Goal: Task Accomplishment & Management: Manage account settings

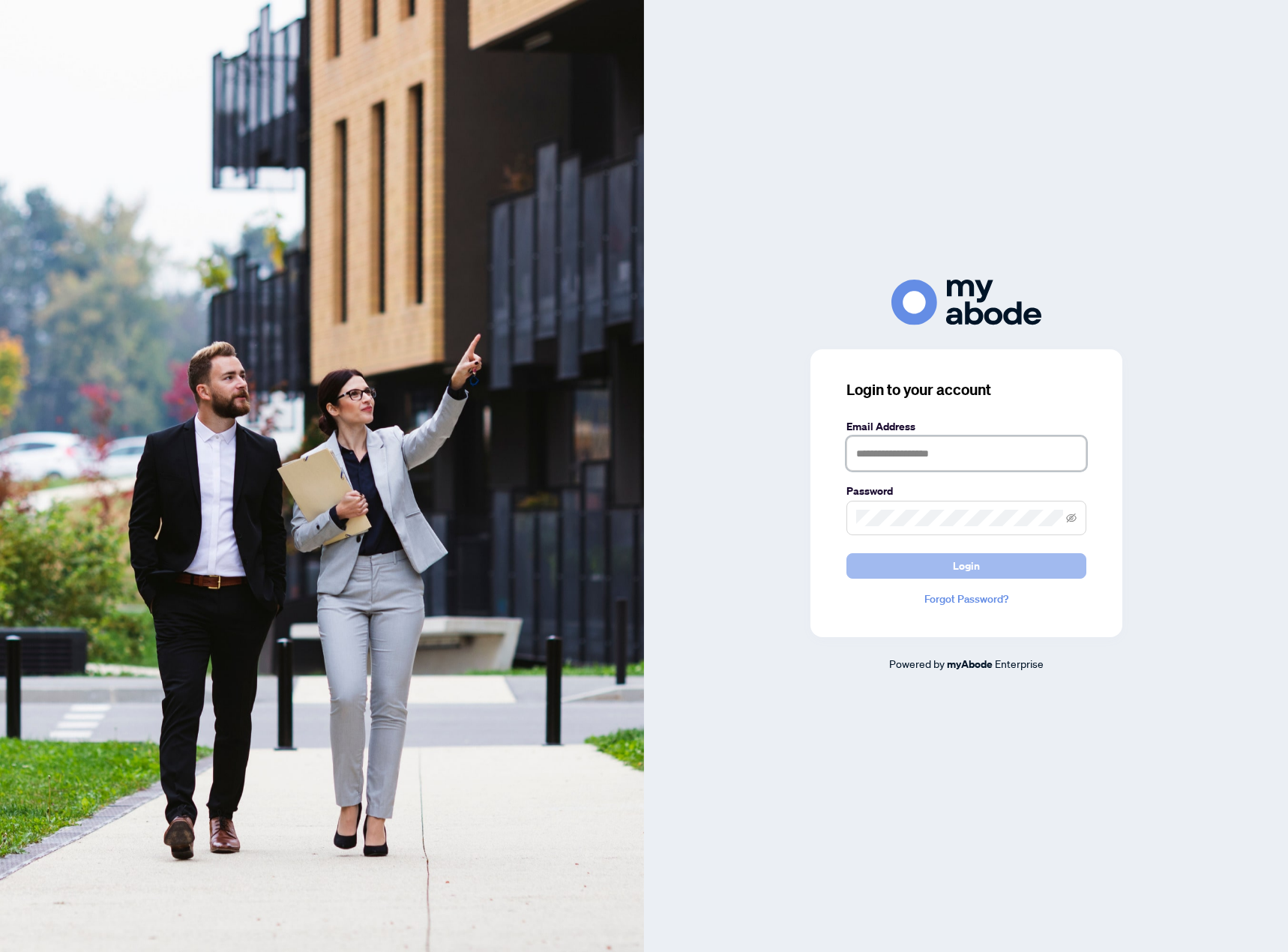
type input "**********"
click at [976, 568] on span "Login" at bounding box center [966, 566] width 27 height 24
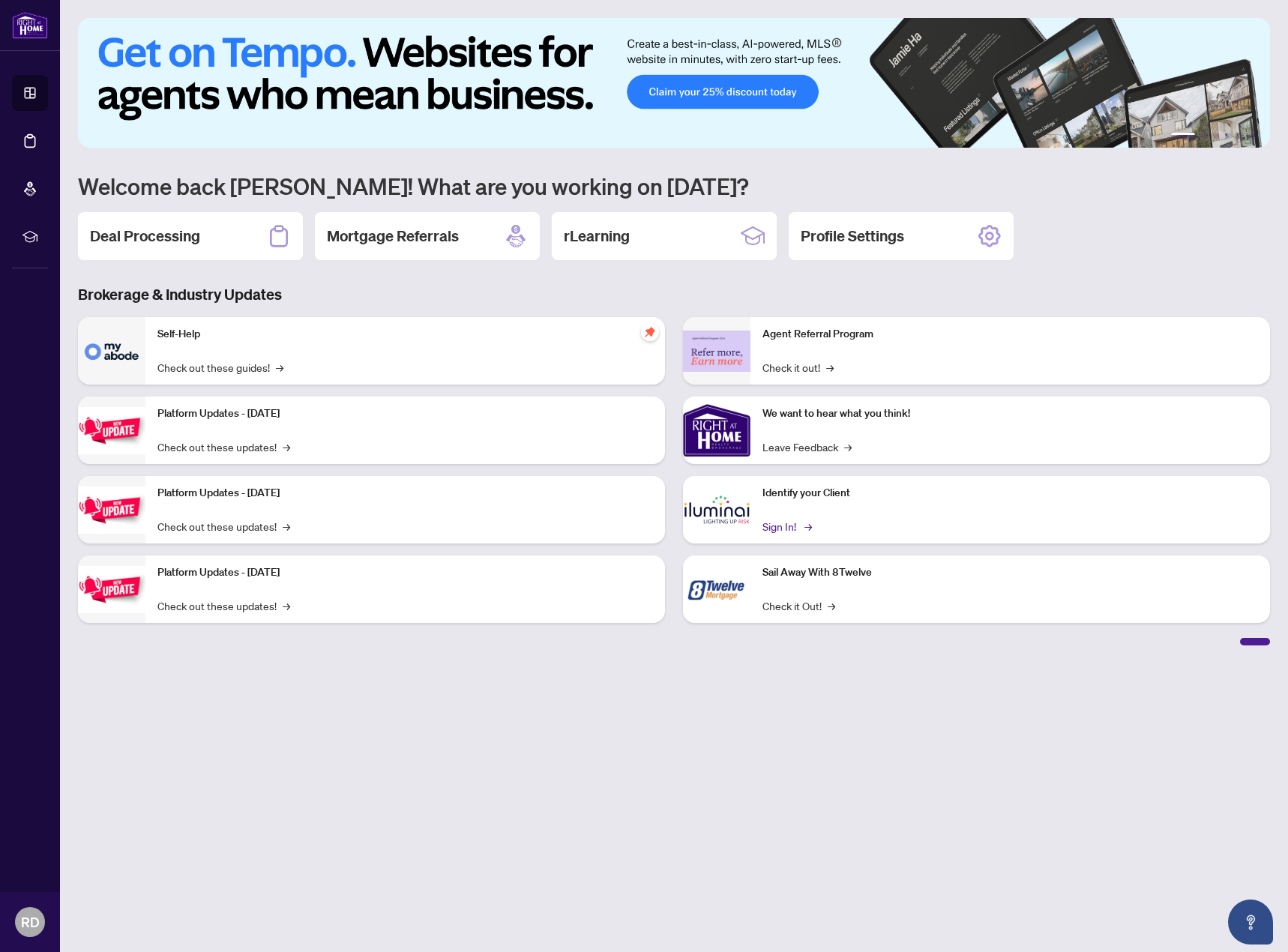
click at [786, 526] on link "Sign In! →" at bounding box center [786, 526] width 47 height 16
click at [193, 243] on h2 "Deal Processing" at bounding box center [145, 236] width 110 height 21
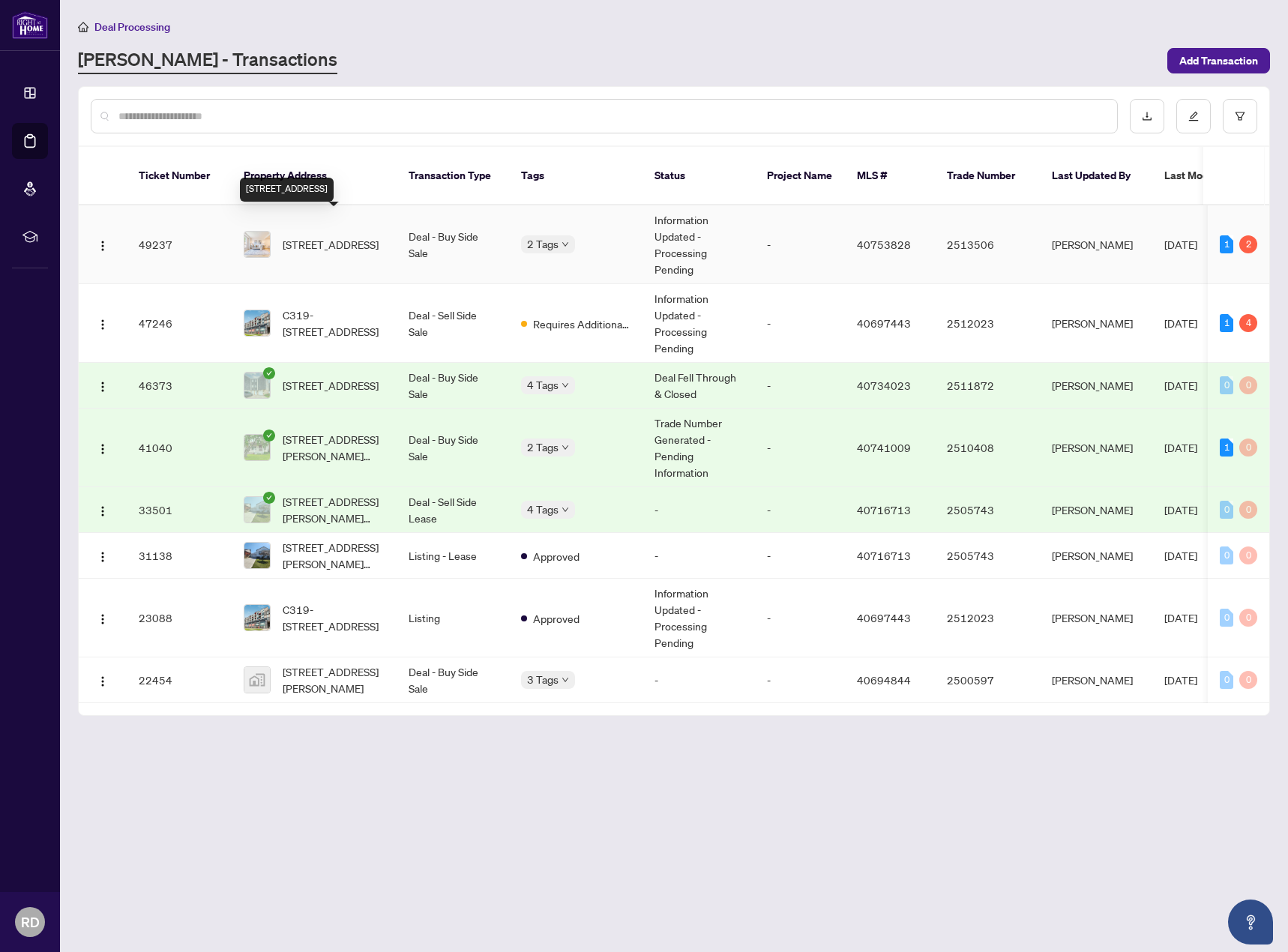
click at [379, 236] on span "[STREET_ADDRESS]" at bounding box center [330, 245] width 96 height 16
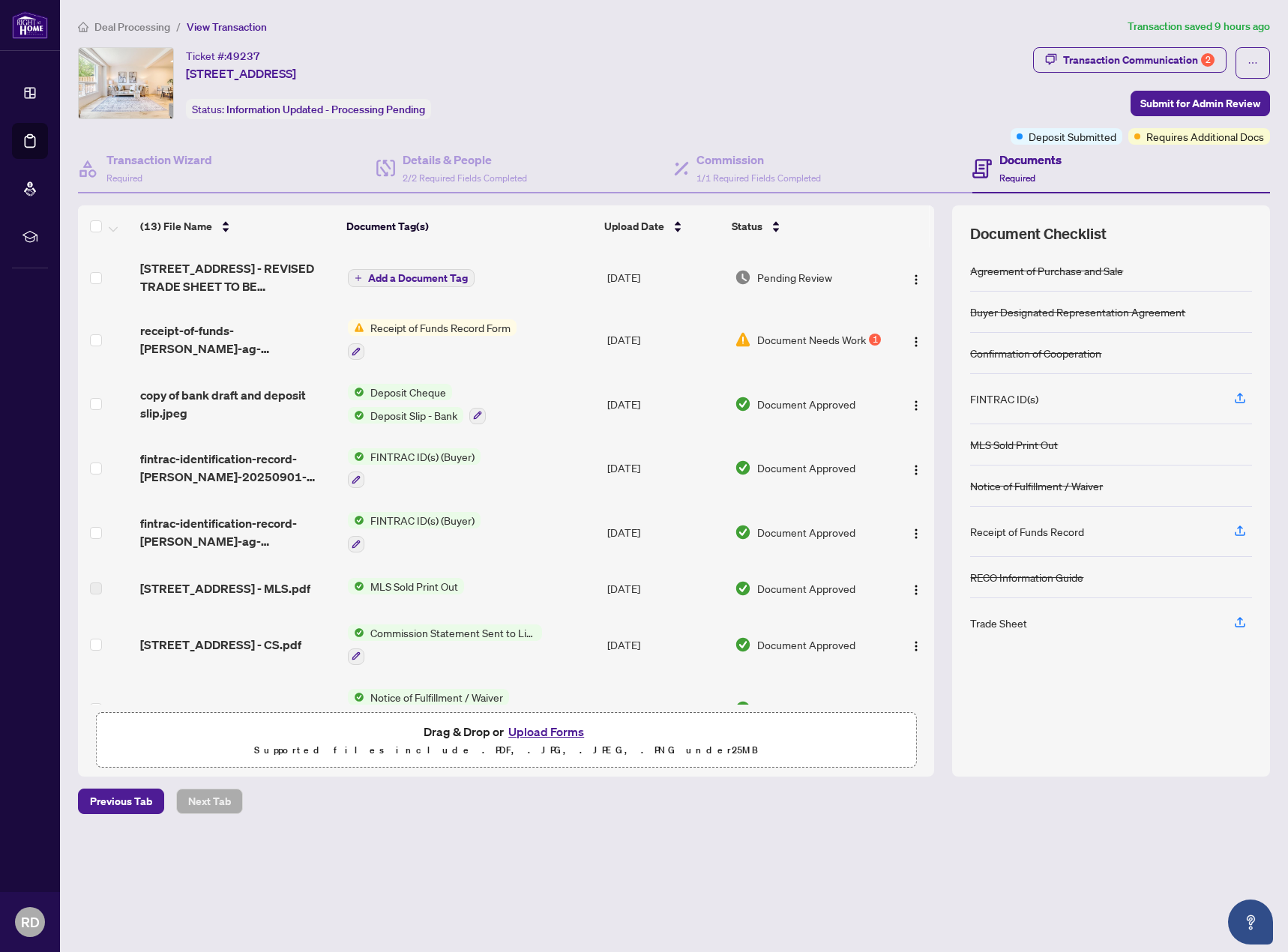
click at [830, 336] on span "Document Needs Work" at bounding box center [811, 339] width 109 height 16
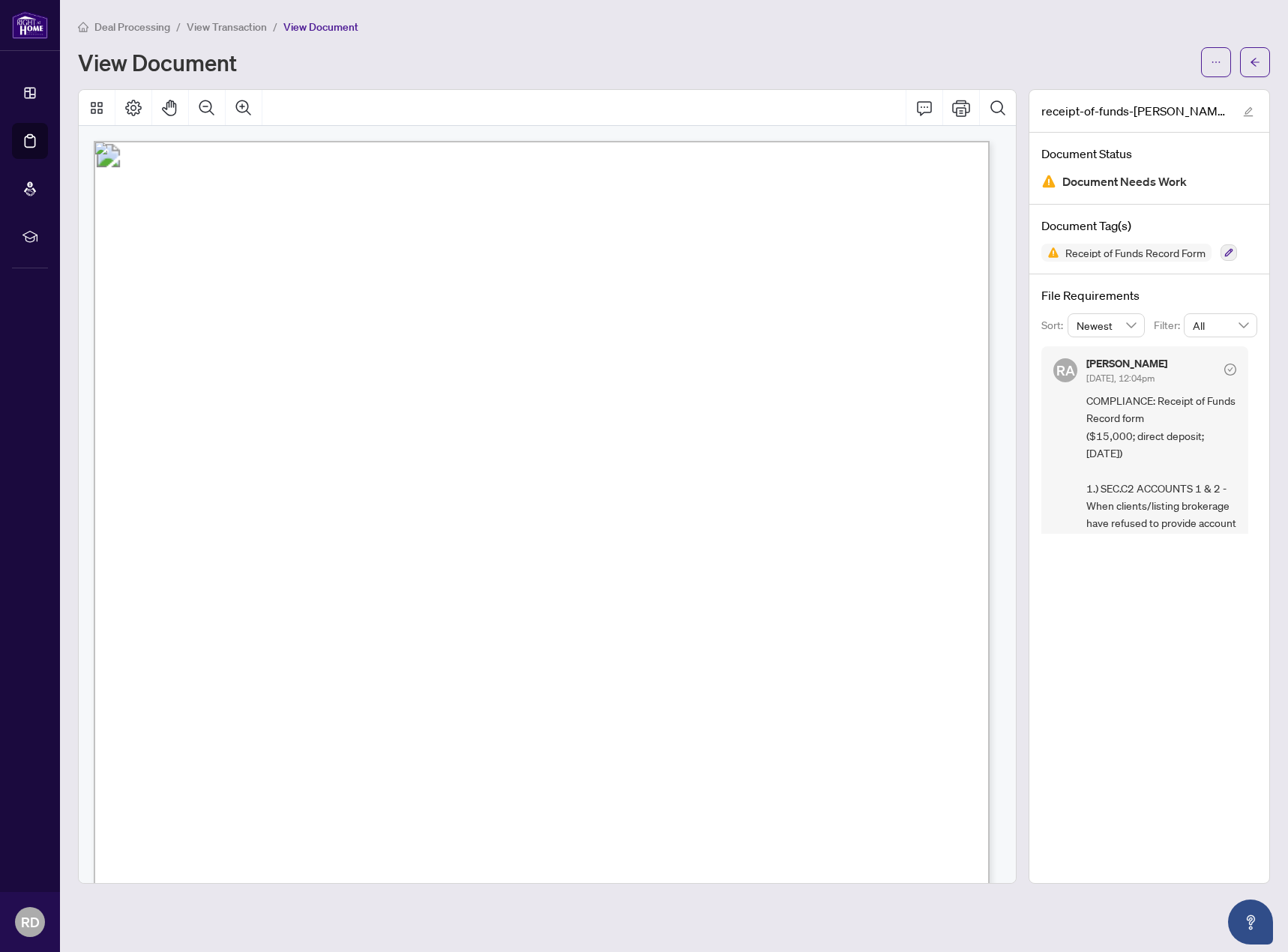
click at [204, 32] on span "View Transaction" at bounding box center [227, 27] width 80 height 14
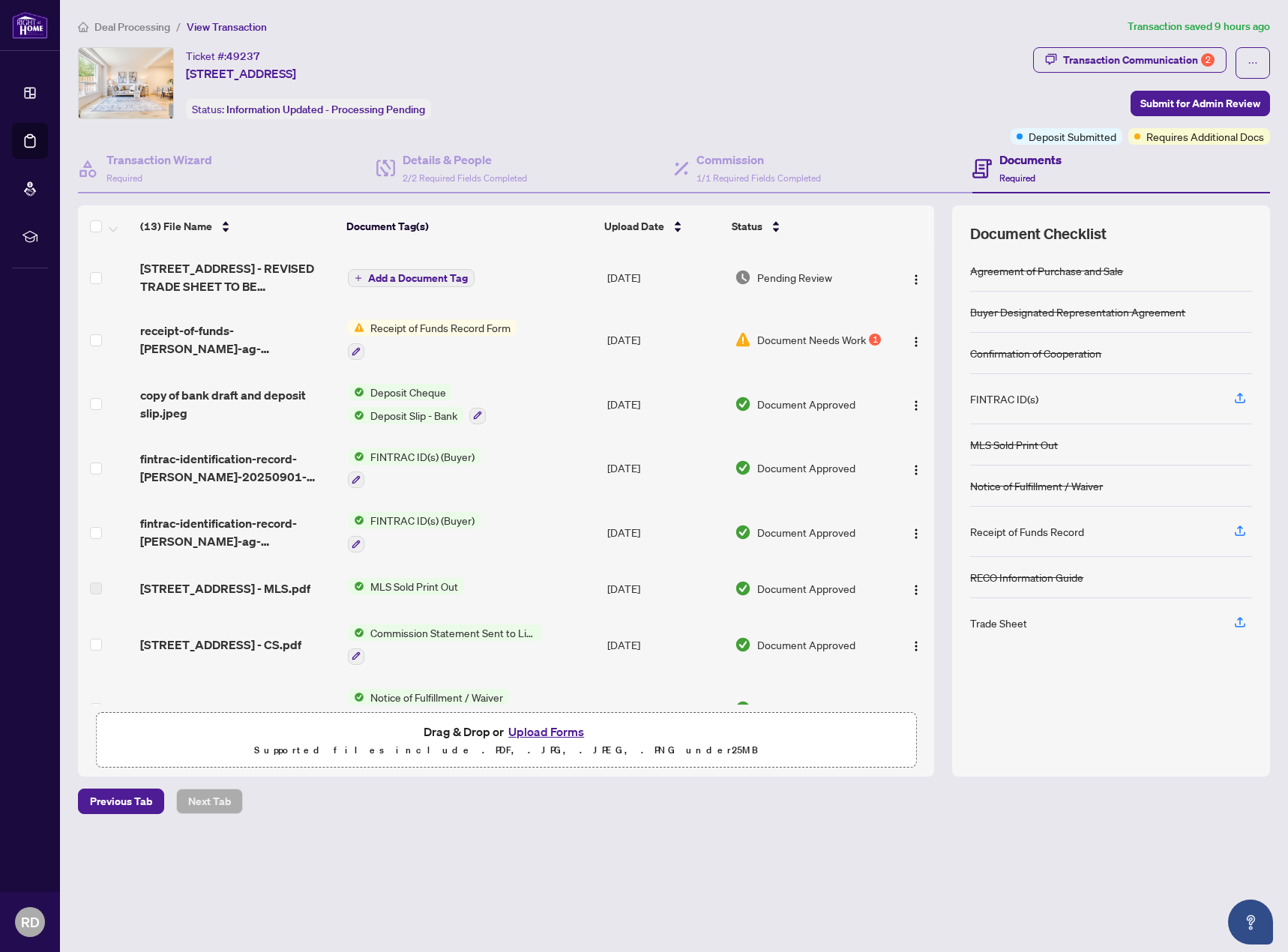
click at [562, 730] on button "Upload Forms" at bounding box center [546, 732] width 85 height 20
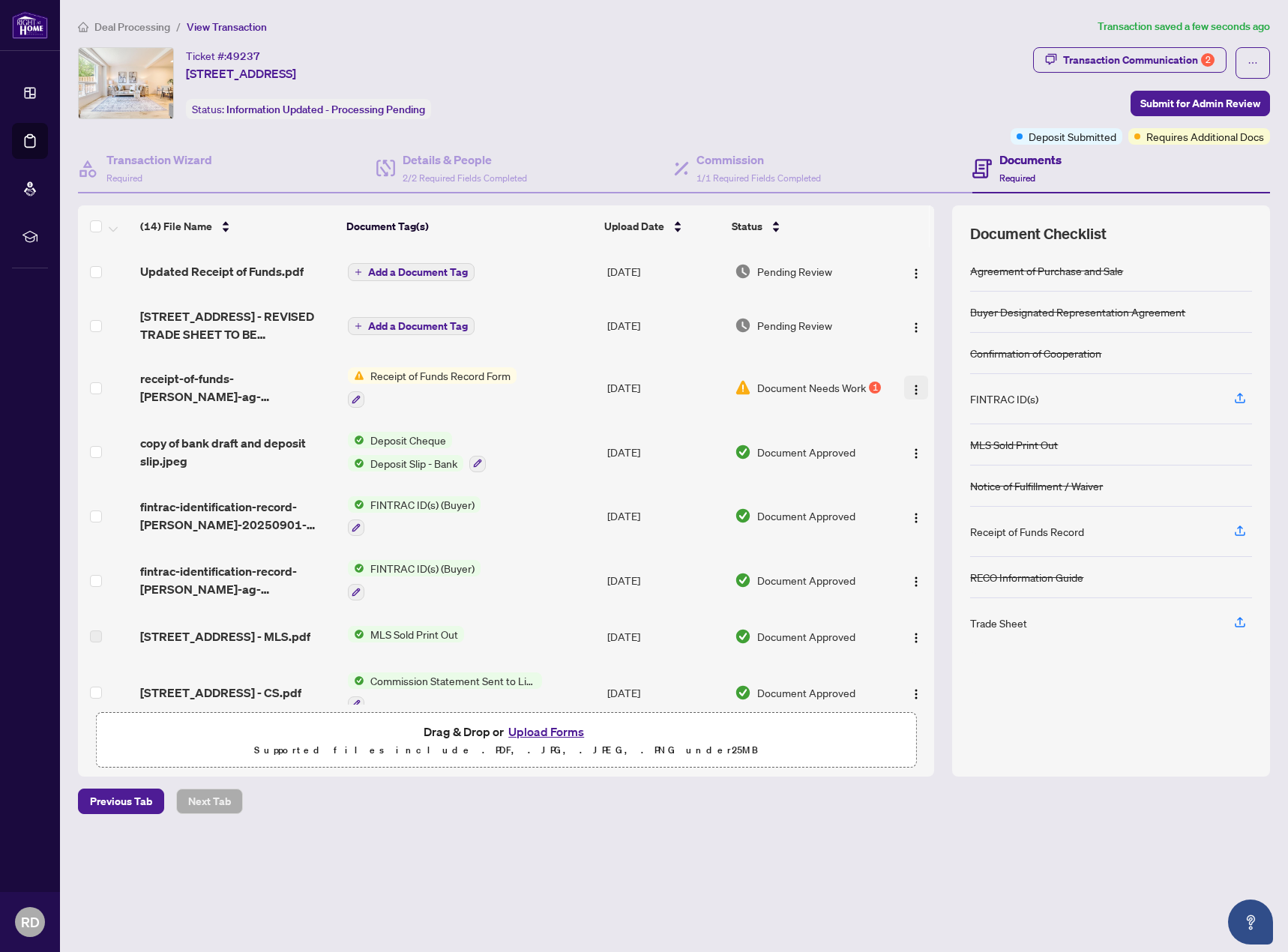
click at [913, 388] on img "button" at bounding box center [916, 389] width 12 height 12
click at [828, 849] on main "Deal Processing / View Transaction Transaction saved a few seconds ago Ticket #…" at bounding box center [674, 476] width 1228 height 952
click at [266, 312] on span "[STREET_ADDRESS] - REVISED TRADE SHEET TO BE REVIEWED.pdf" at bounding box center [237, 326] width 195 height 36
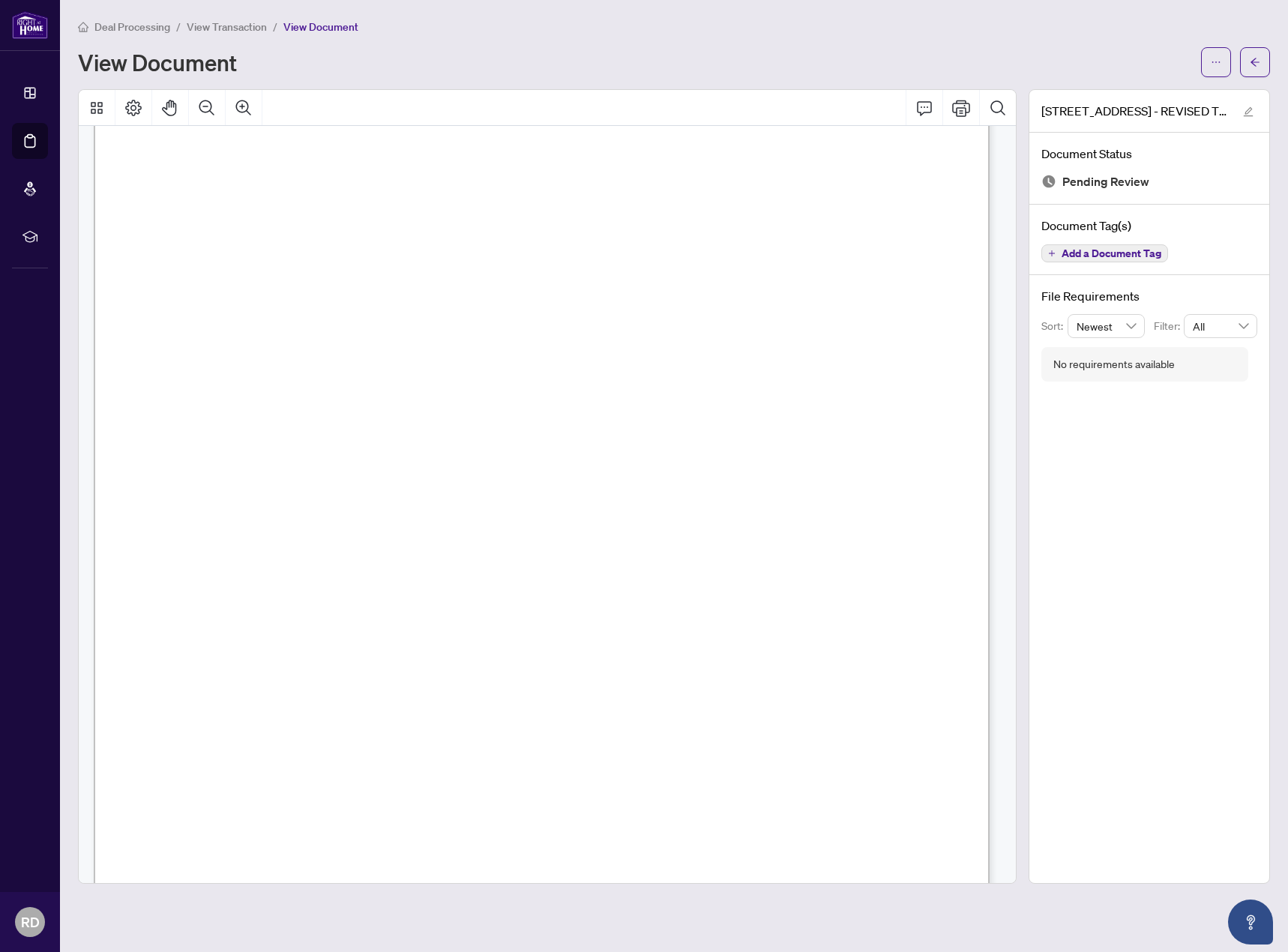
scroll to position [300, 0]
click at [149, 25] on span "Deal Processing" at bounding box center [132, 27] width 76 height 14
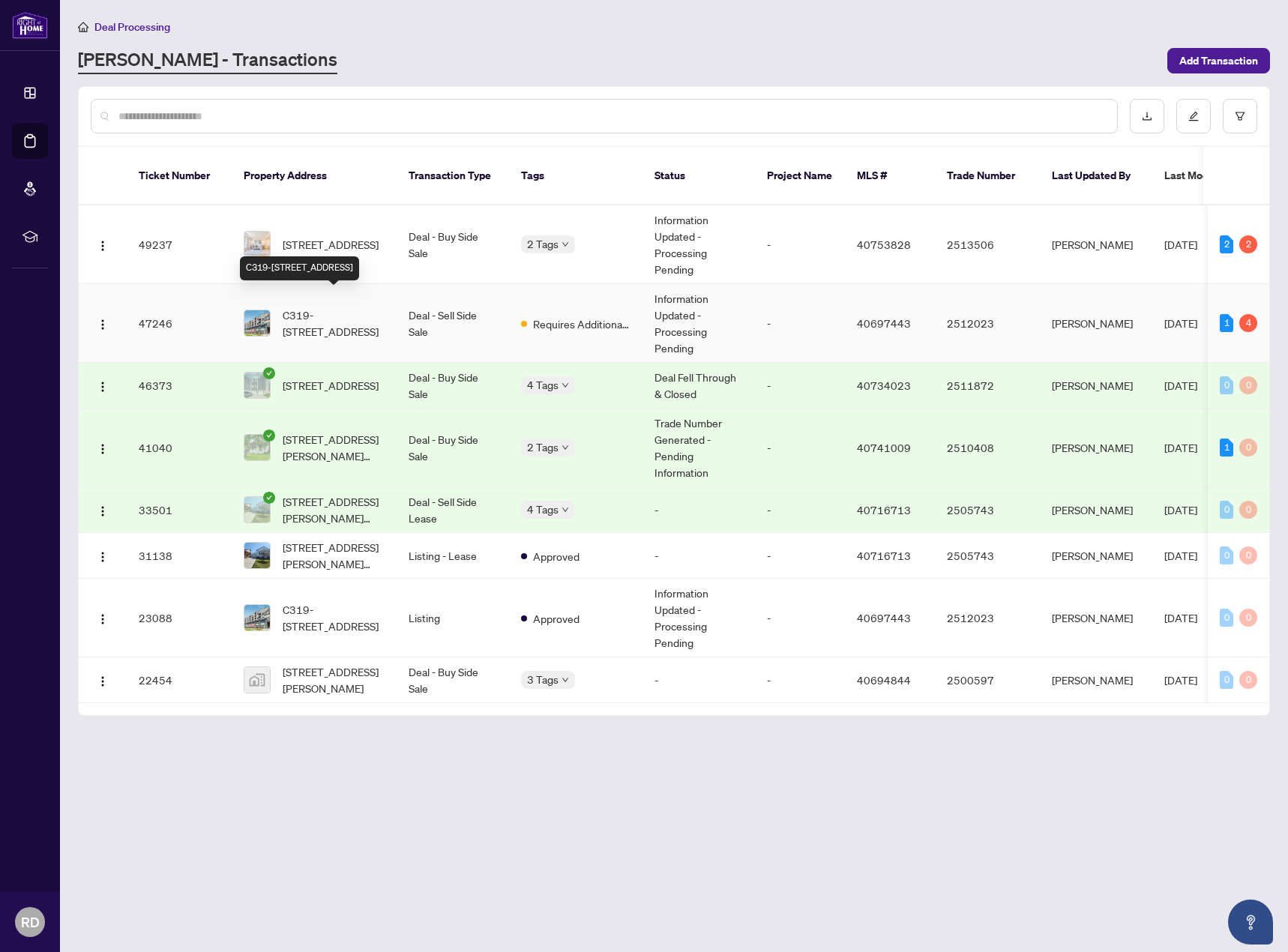
click at [352, 307] on span "C319-[STREET_ADDRESS]" at bounding box center [334, 323] width 102 height 33
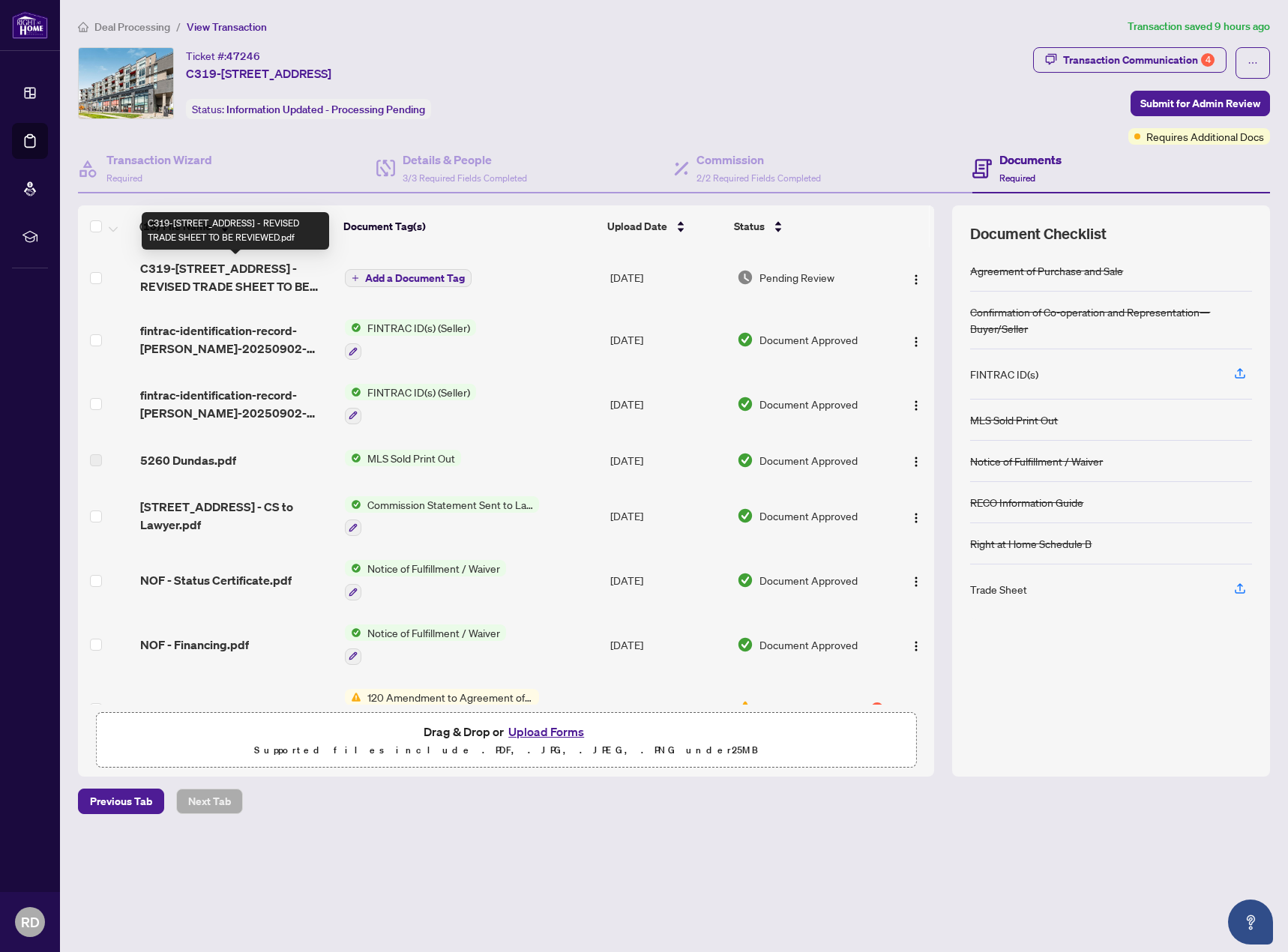
click at [241, 267] on span "C319-5260 Dundas St - REVISED TRADE SHEET TO BE REVIEWED.pdf" at bounding box center [236, 277] width 193 height 36
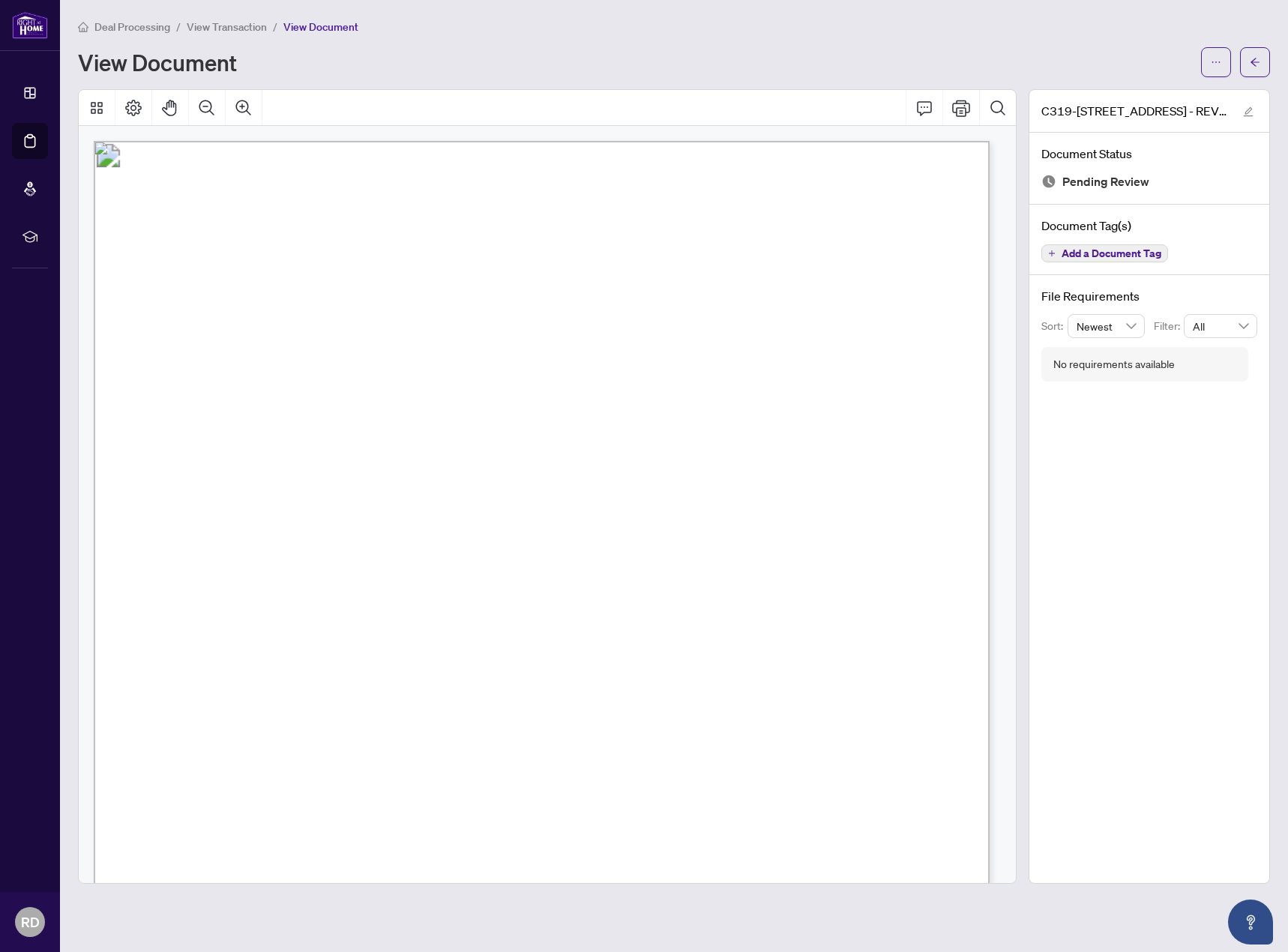
click at [140, 34] on div "Deal Processing / View Transaction / View Document View Document" at bounding box center [674, 47] width 1192 height 59
click at [149, 28] on span "Deal Processing" at bounding box center [132, 27] width 76 height 14
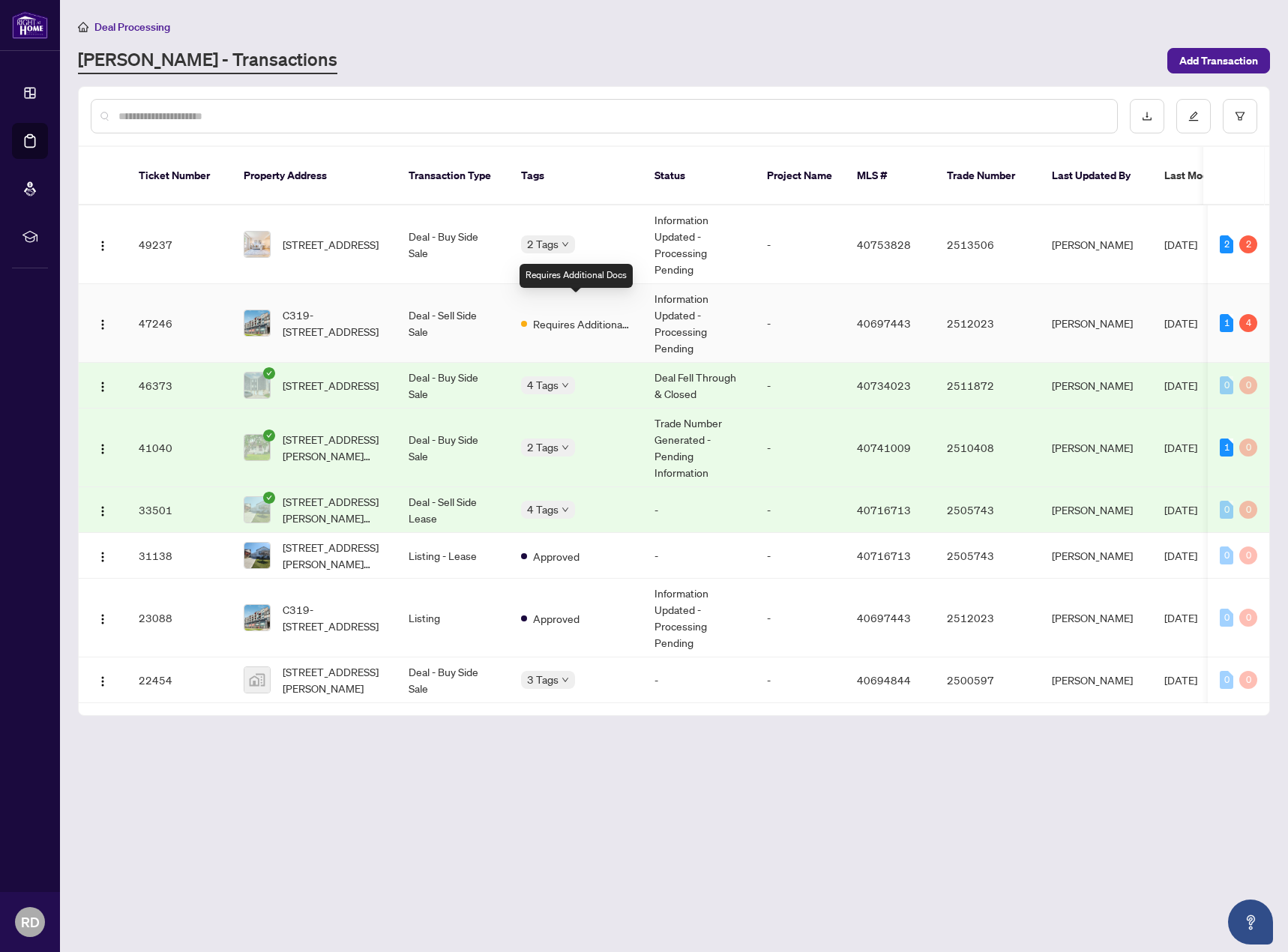
click at [581, 316] on span "Requires Additional Docs" at bounding box center [581, 324] width 97 height 16
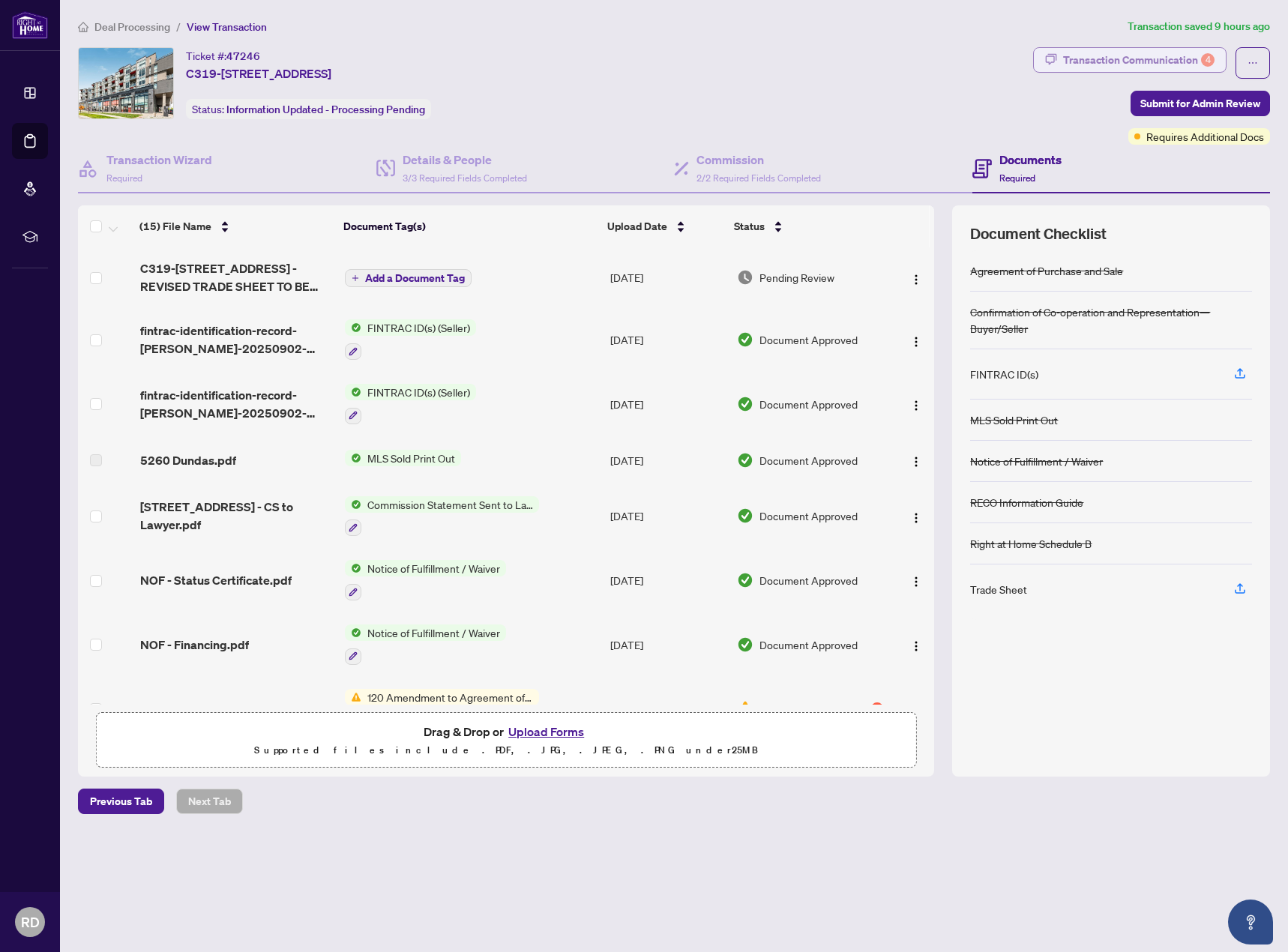
click at [1157, 64] on div "Transaction Communication 4" at bounding box center [1138, 60] width 151 height 24
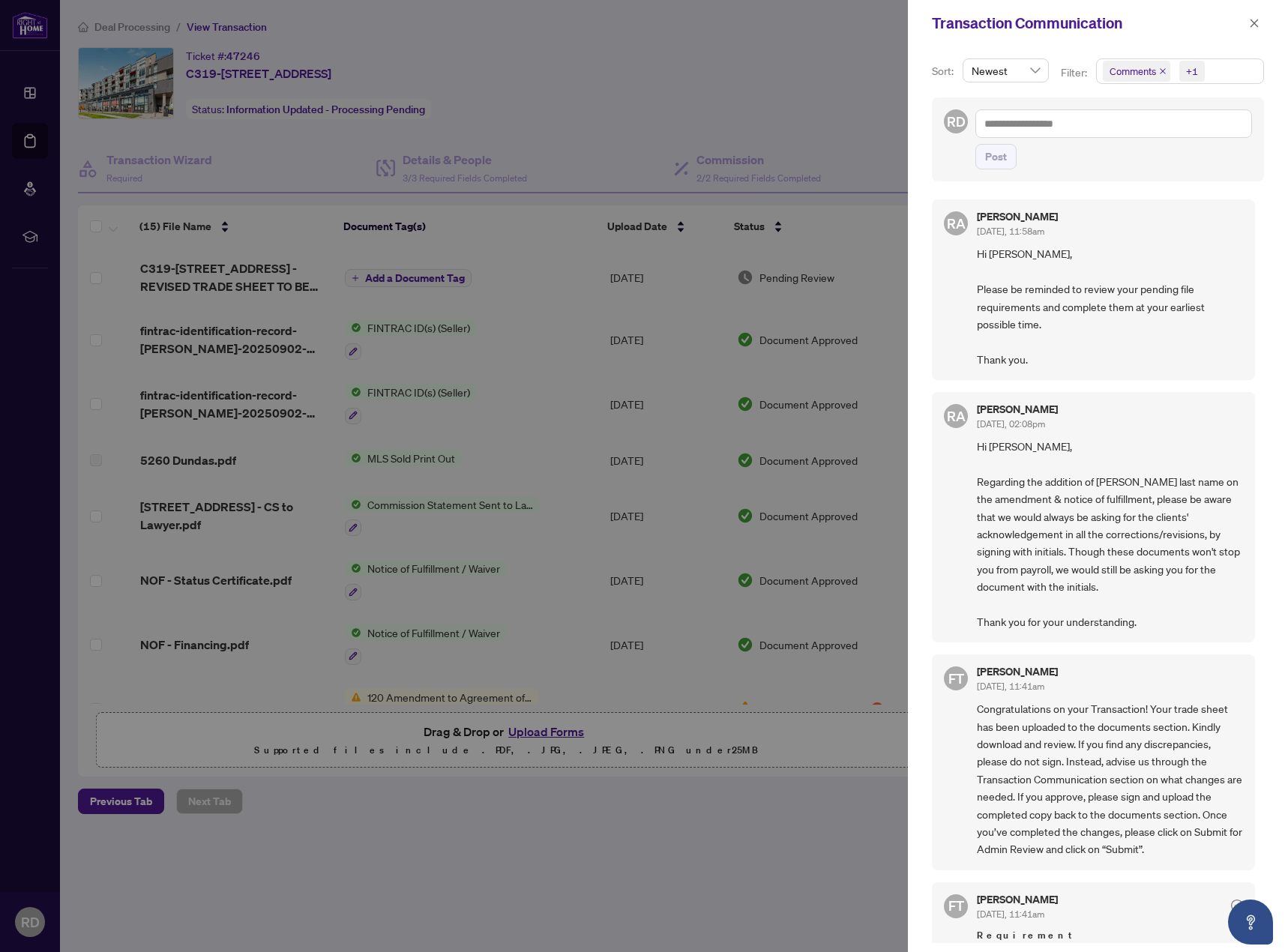
click at [644, 897] on div at bounding box center [644, 476] width 1288 height 952
click at [1250, 23] on icon "close" at bounding box center [1254, 23] width 11 height 11
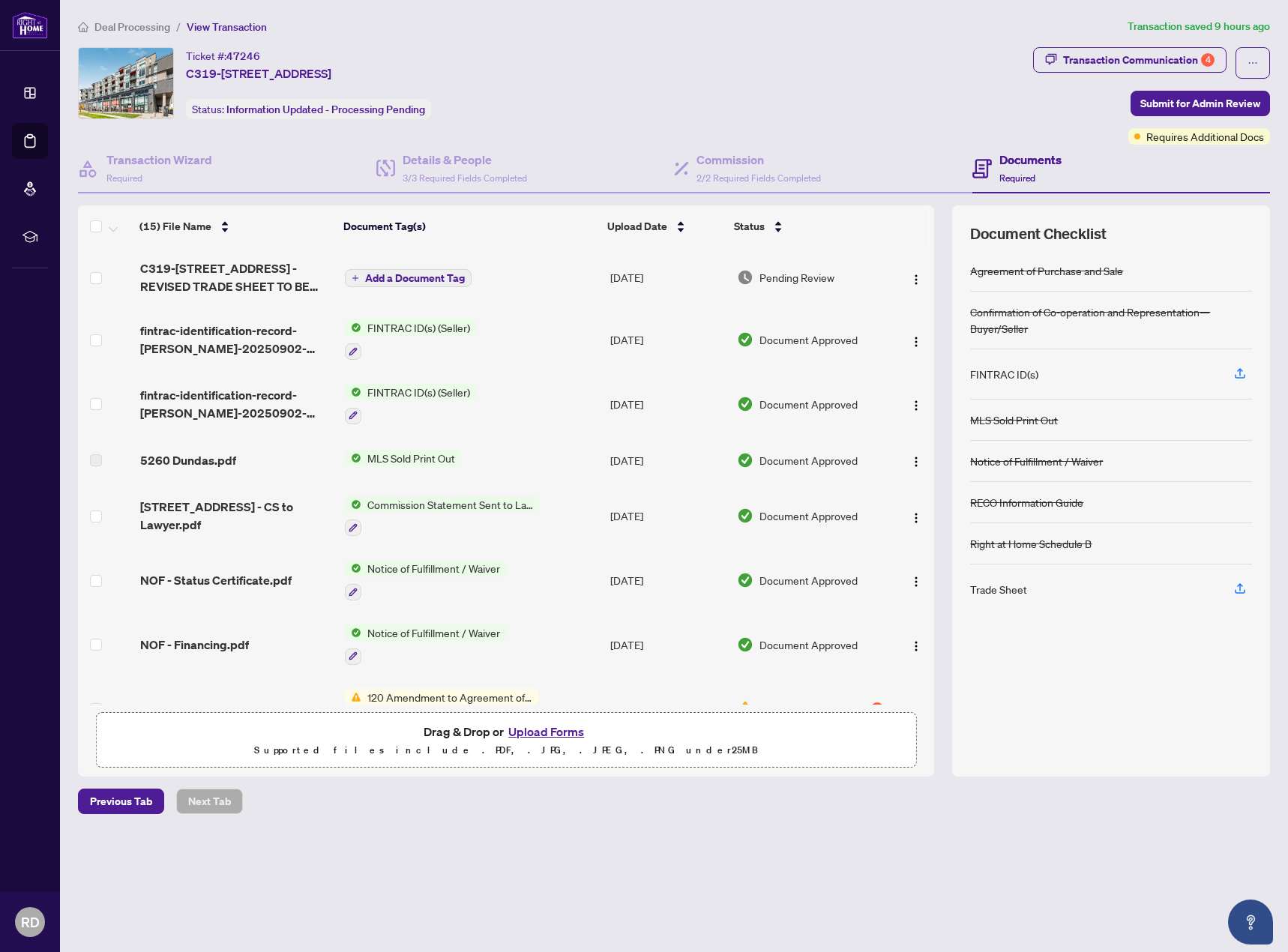
click at [140, 25] on span "Deal Processing" at bounding box center [132, 27] width 76 height 14
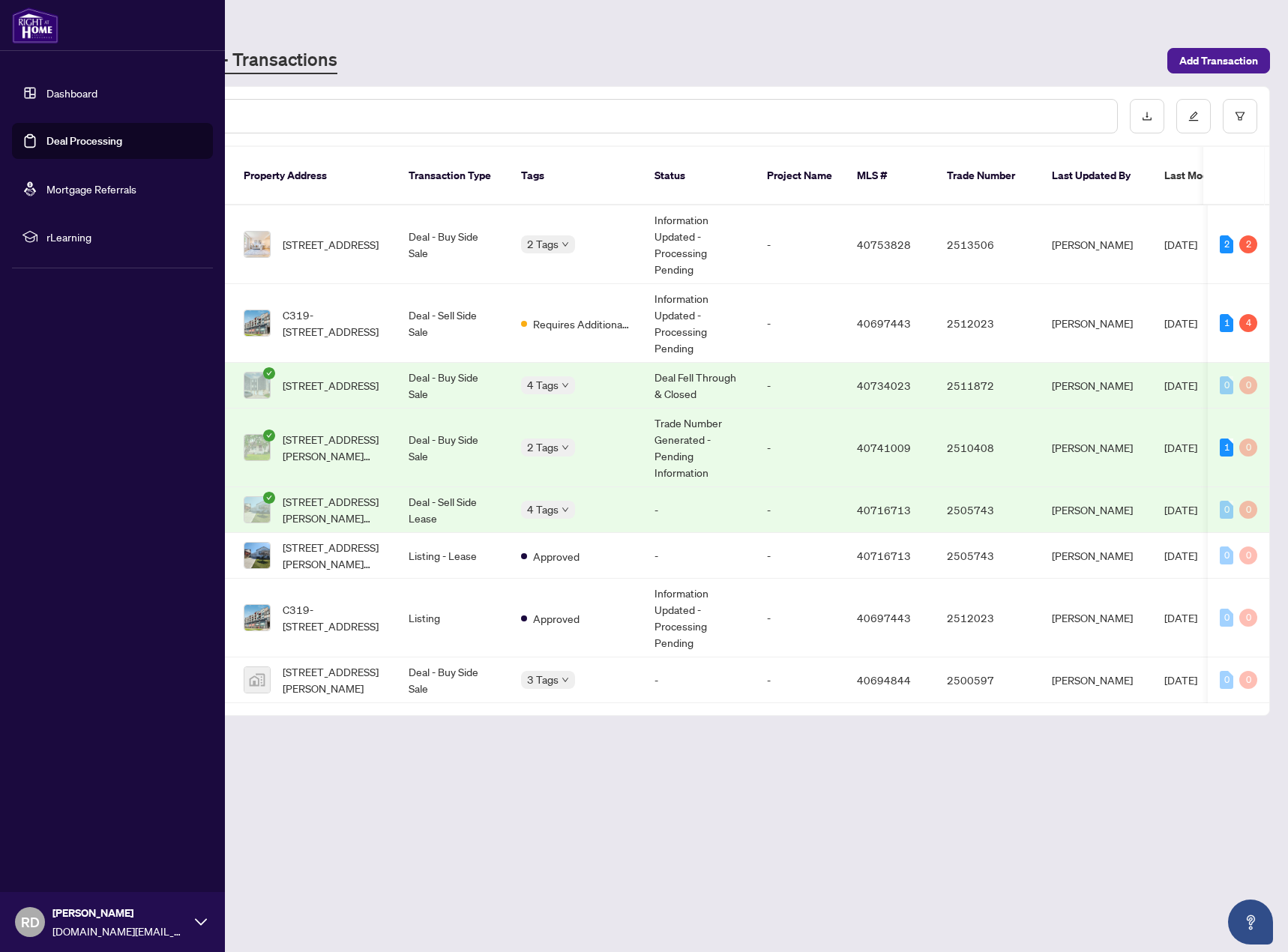
click at [134, 915] on span "[PERSON_NAME]" at bounding box center [119, 914] width 135 height 16
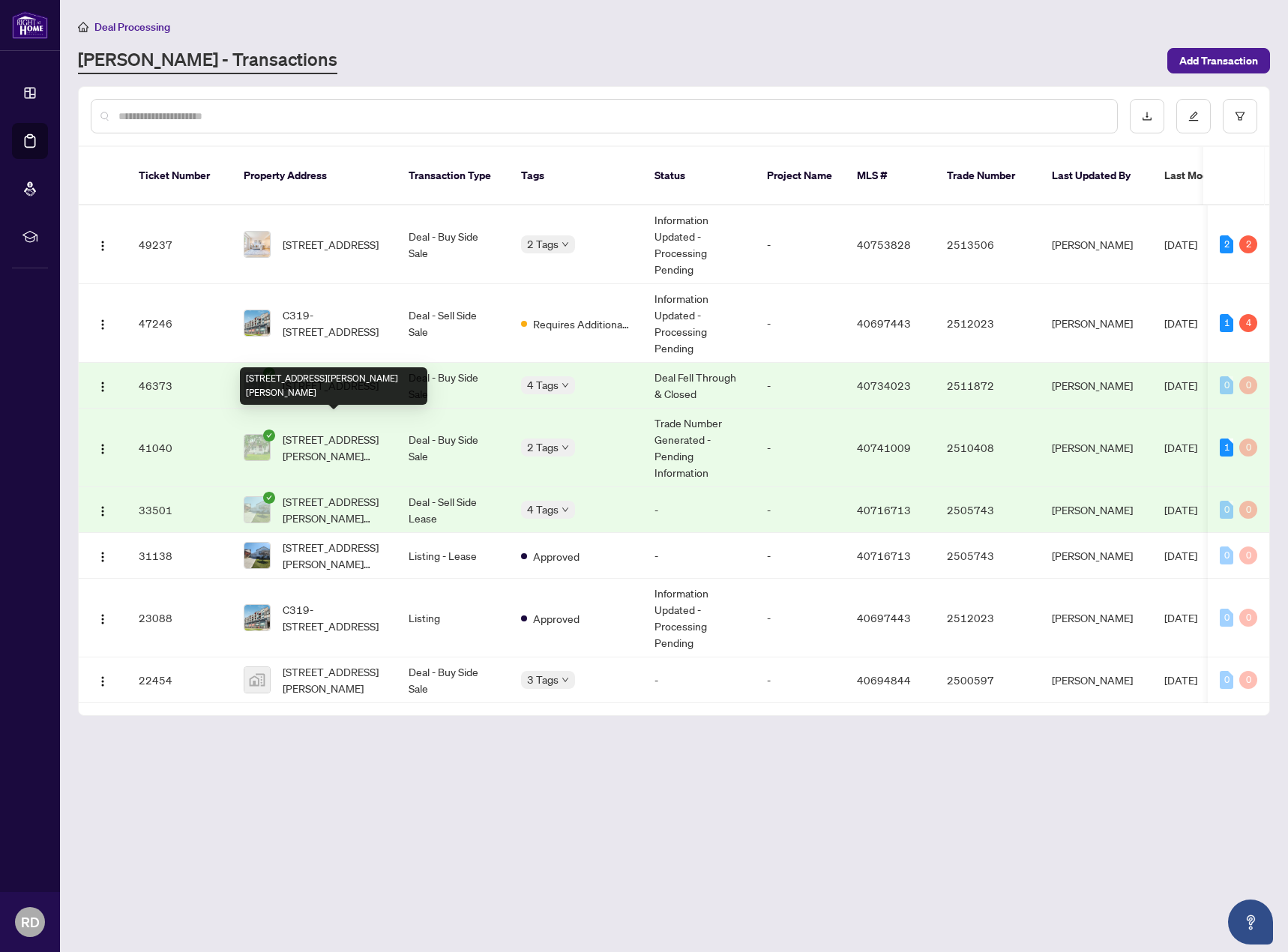
click at [341, 431] on span "[STREET_ADDRESS][PERSON_NAME][PERSON_NAME]" at bounding box center [334, 447] width 102 height 33
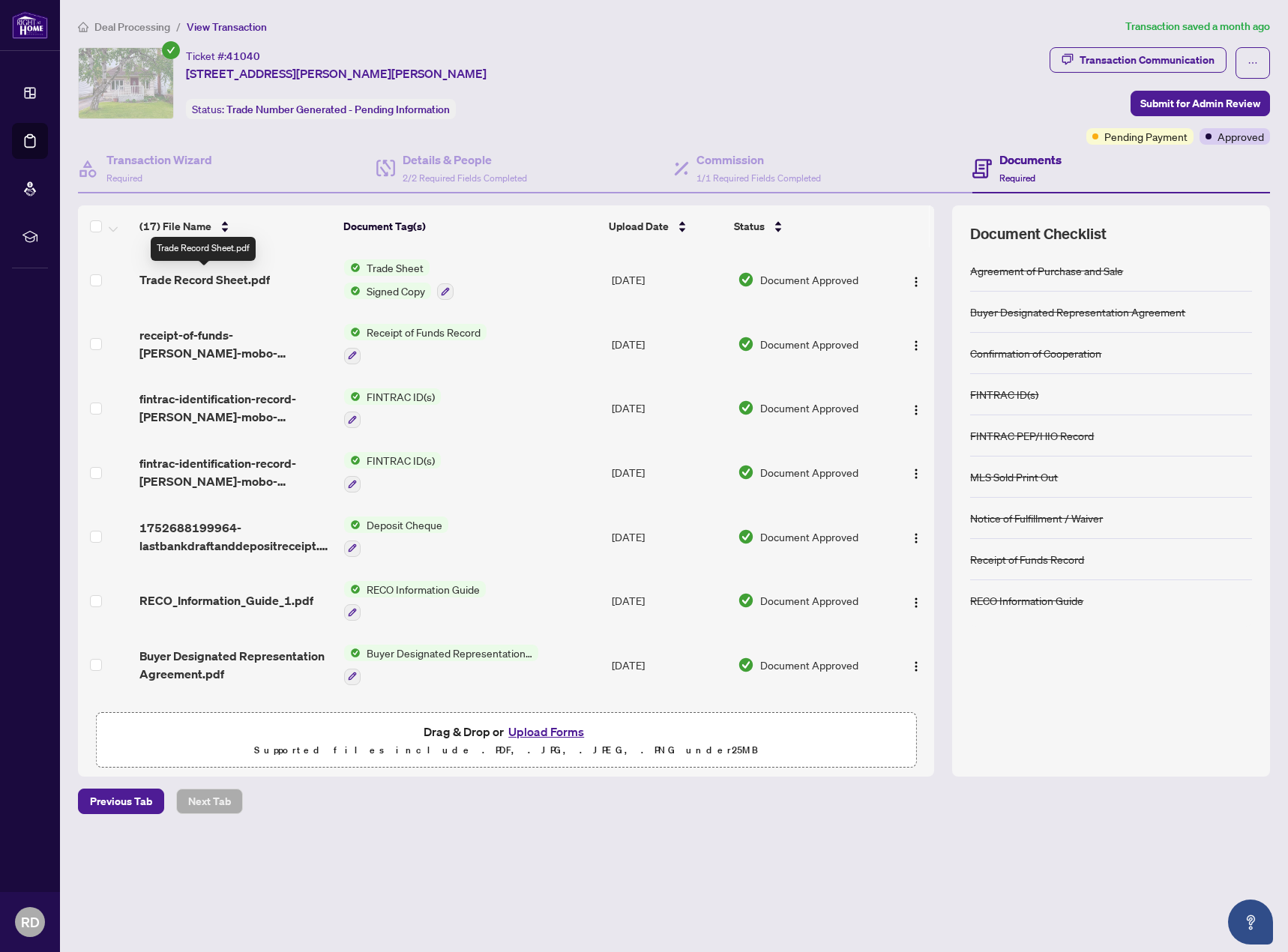
click at [221, 280] on span "Trade Record Sheet.pdf" at bounding box center [205, 280] width 131 height 18
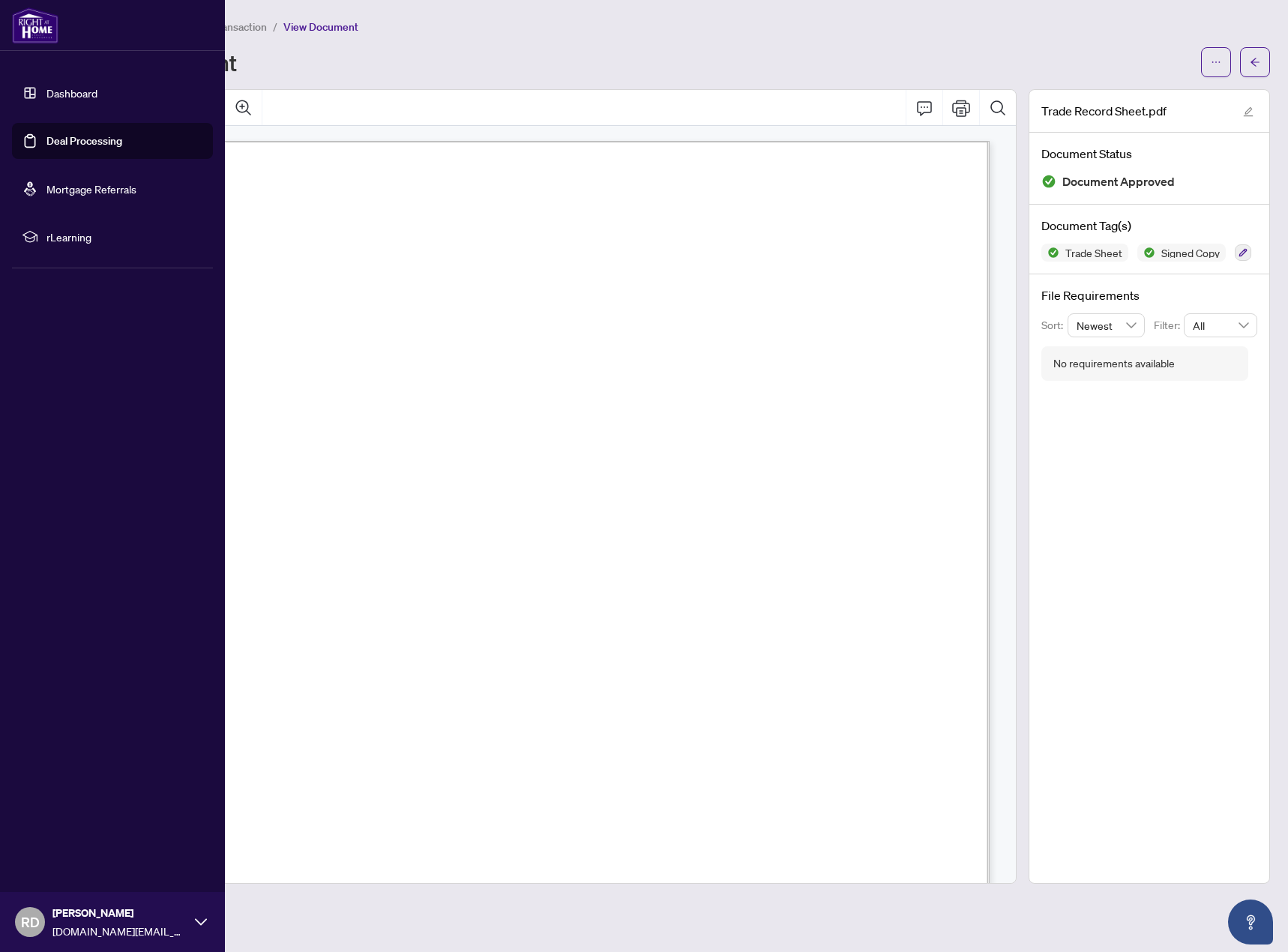
click at [74, 98] on link "Dashboard" at bounding box center [72, 92] width 51 height 14
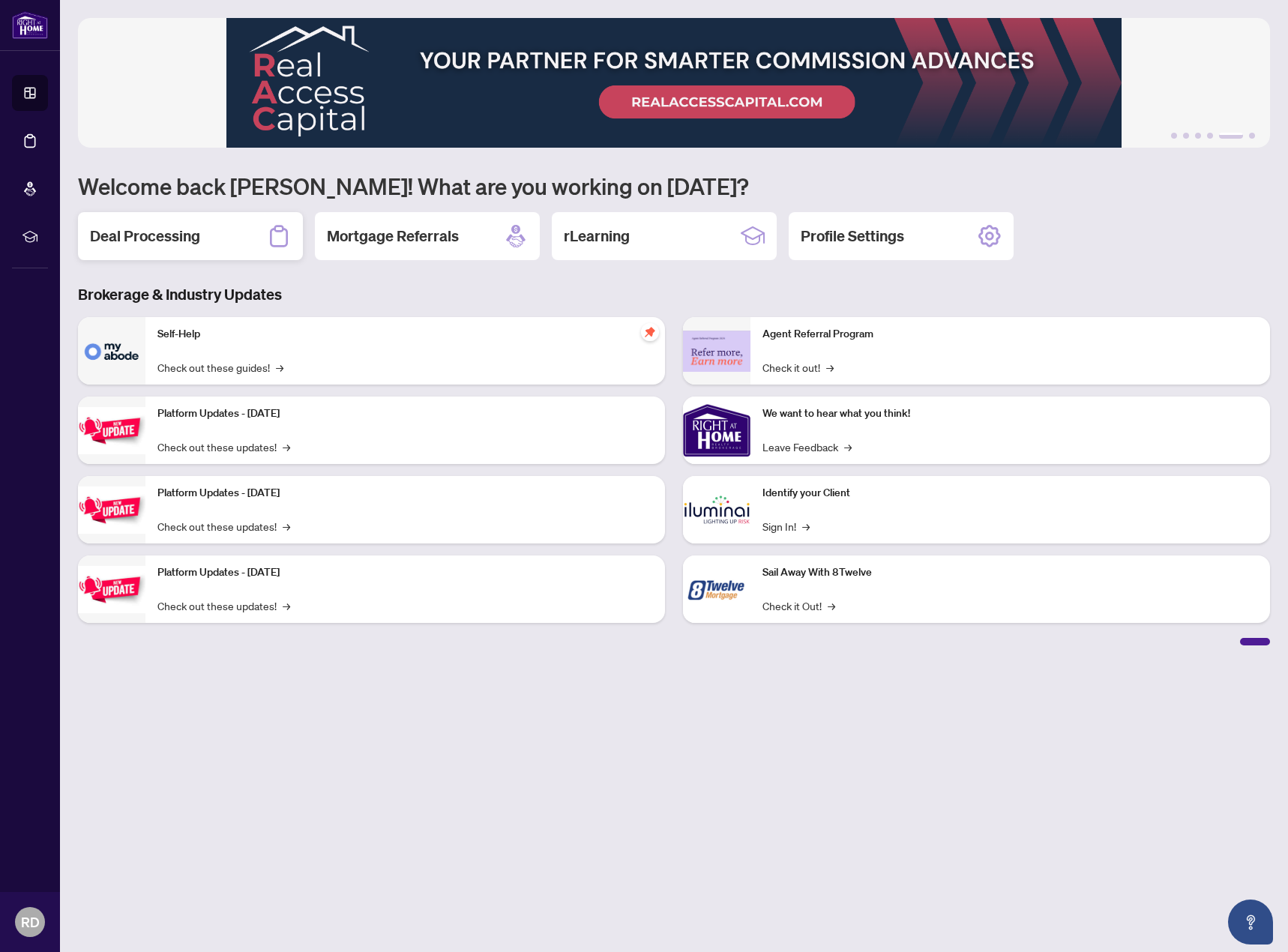
click at [179, 236] on h2 "Deal Processing" at bounding box center [145, 236] width 110 height 21
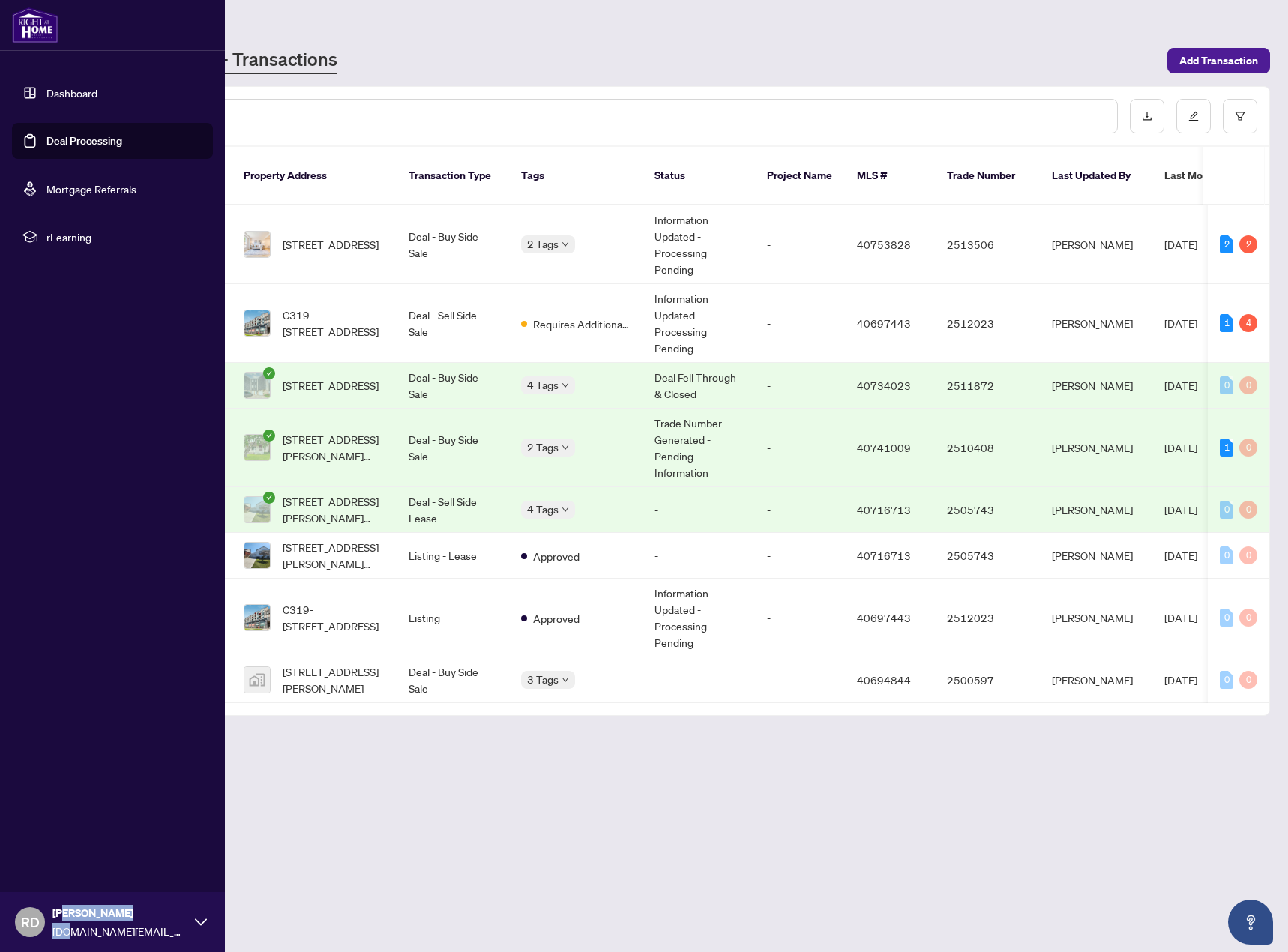
click at [65, 923] on div "Ranilo Dimayuga rdimayuga.realestate@gmail.com" at bounding box center [119, 923] width 135 height 34
click at [79, 834] on button "Logout" at bounding box center [113, 833] width 201 height 25
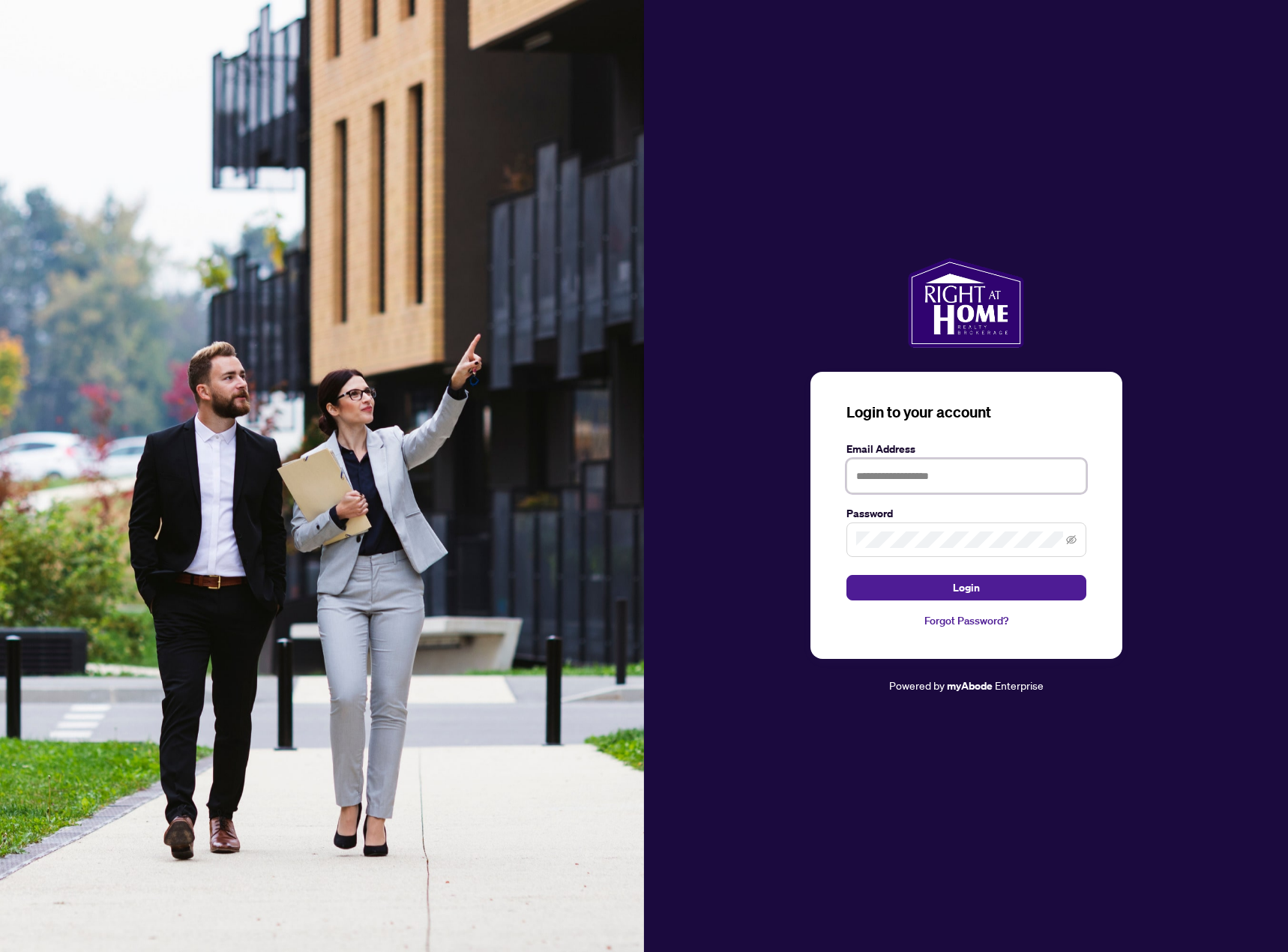
type input "**********"
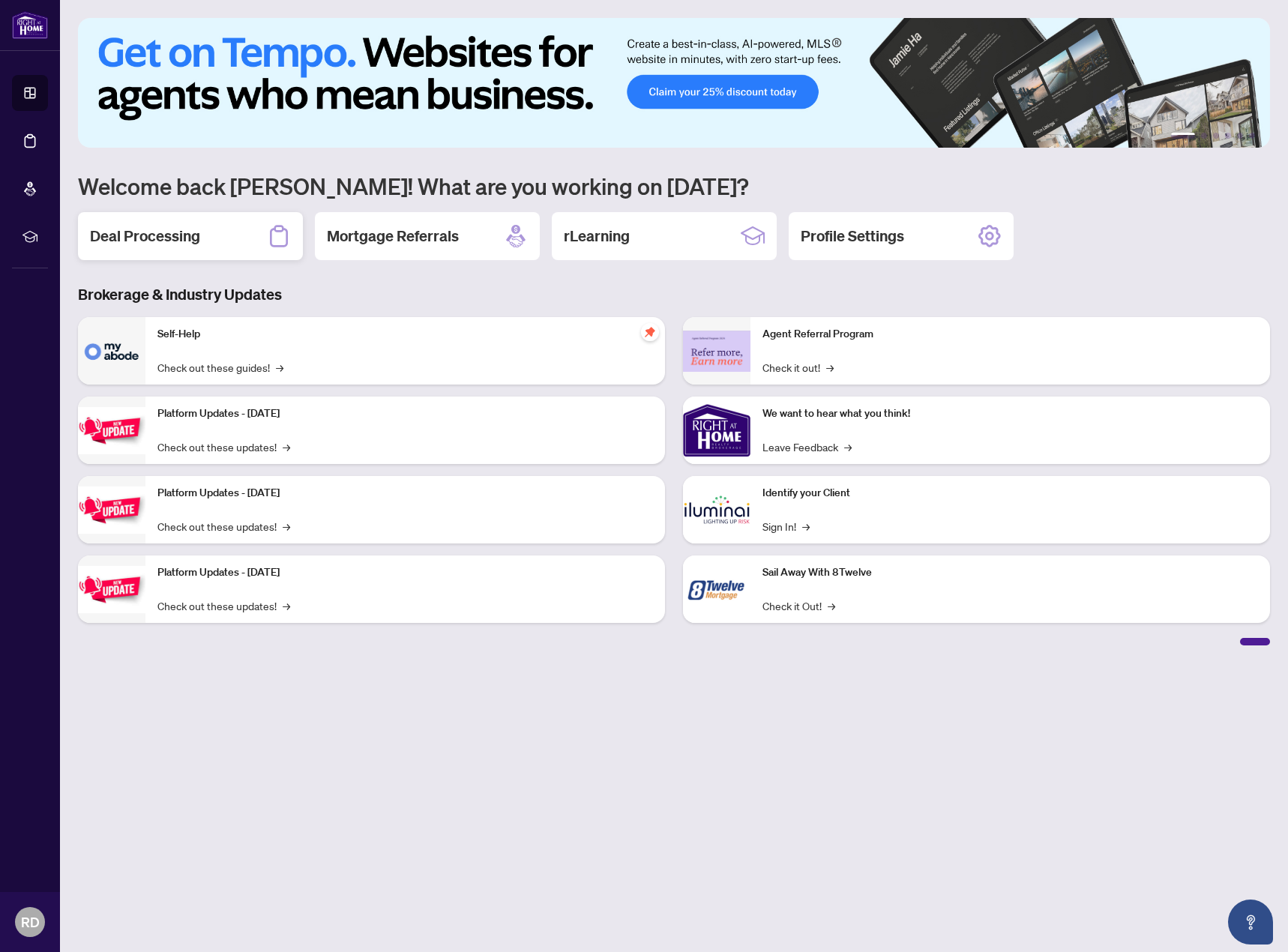
click at [183, 236] on h2 "Deal Processing" at bounding box center [145, 236] width 110 height 21
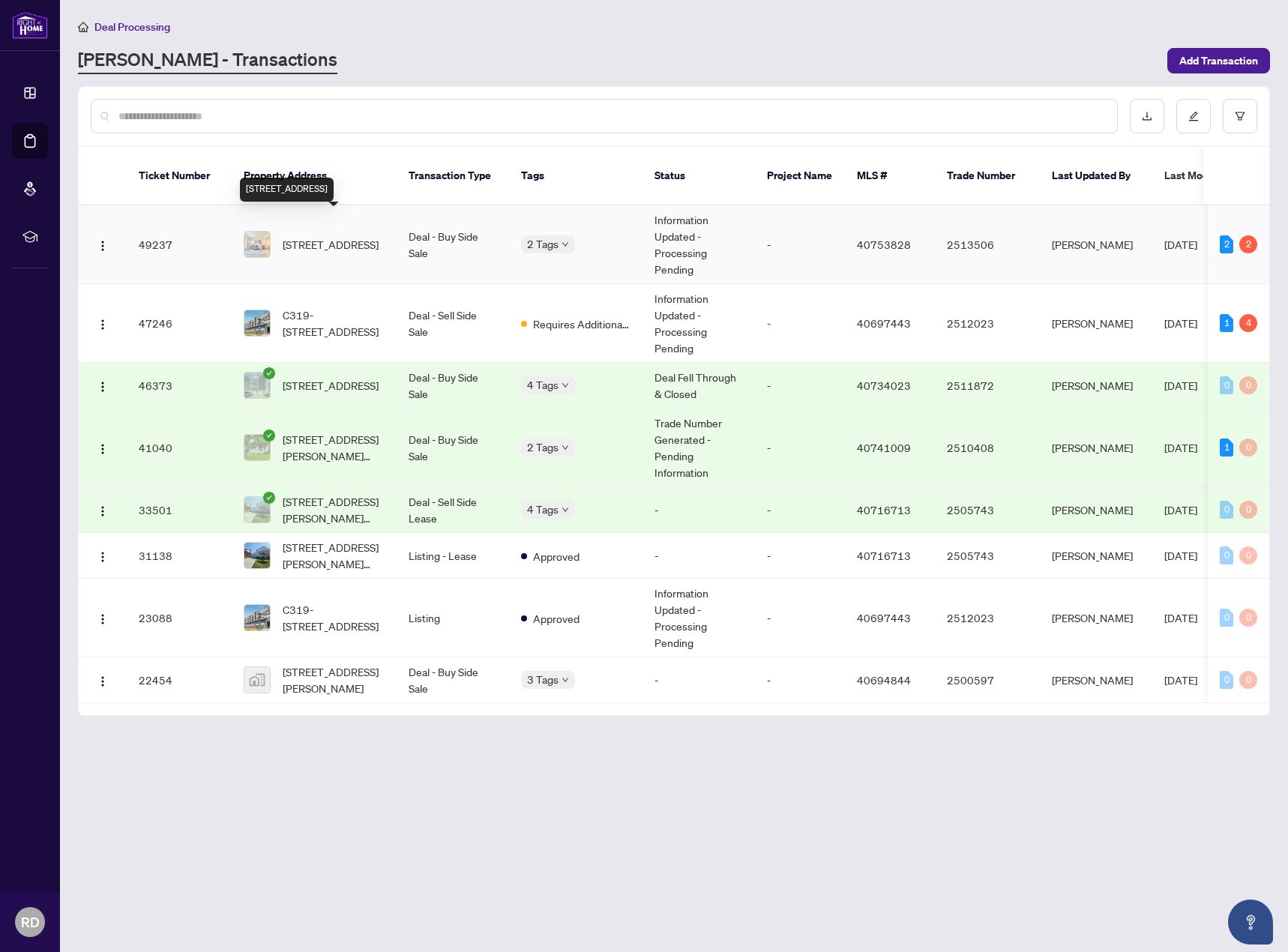
click at [342, 236] on span "[STREET_ADDRESS]" at bounding box center [330, 245] width 96 height 16
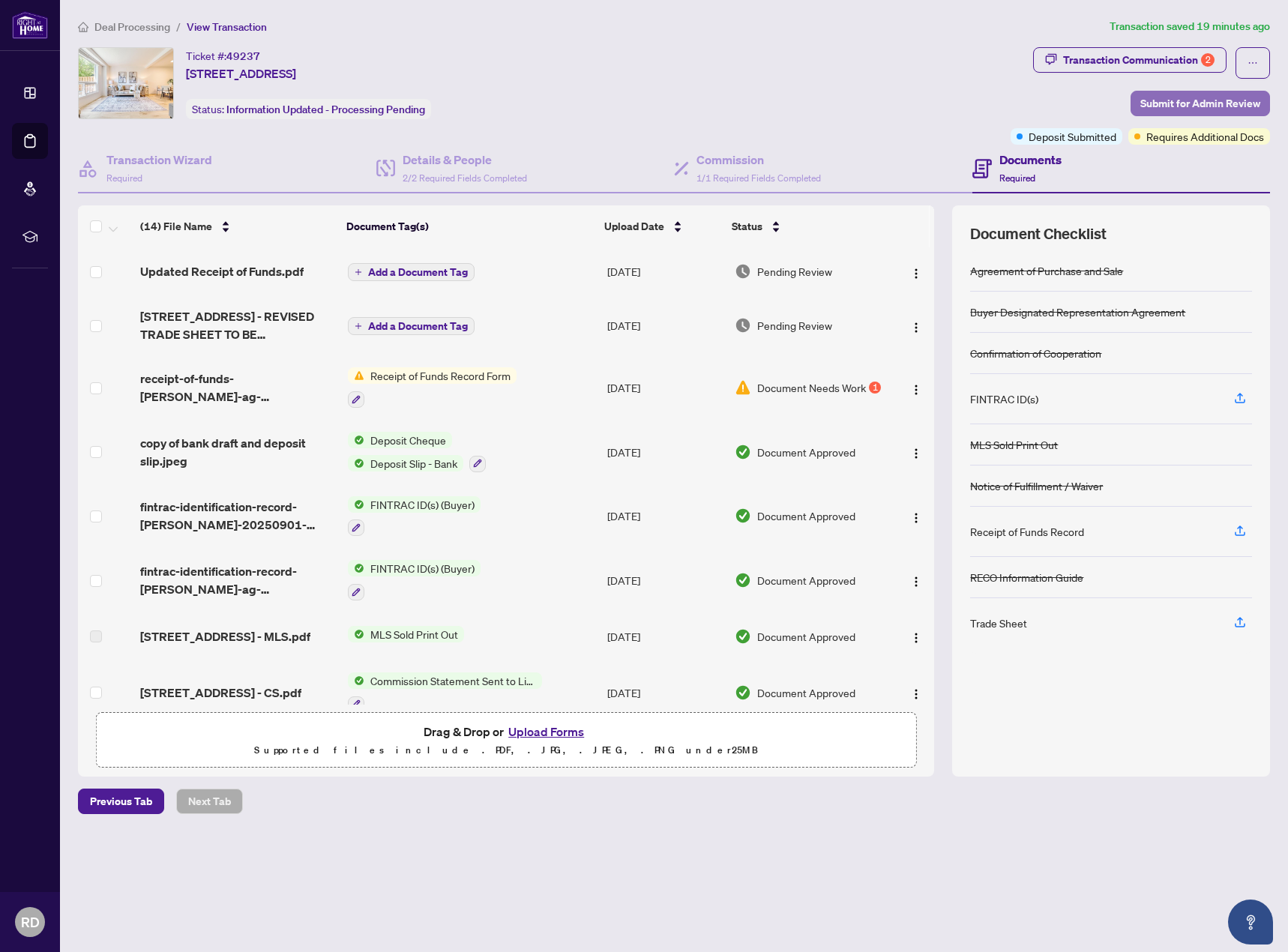
click at [1202, 102] on span "Submit for Admin Review" at bounding box center [1200, 103] width 120 height 24
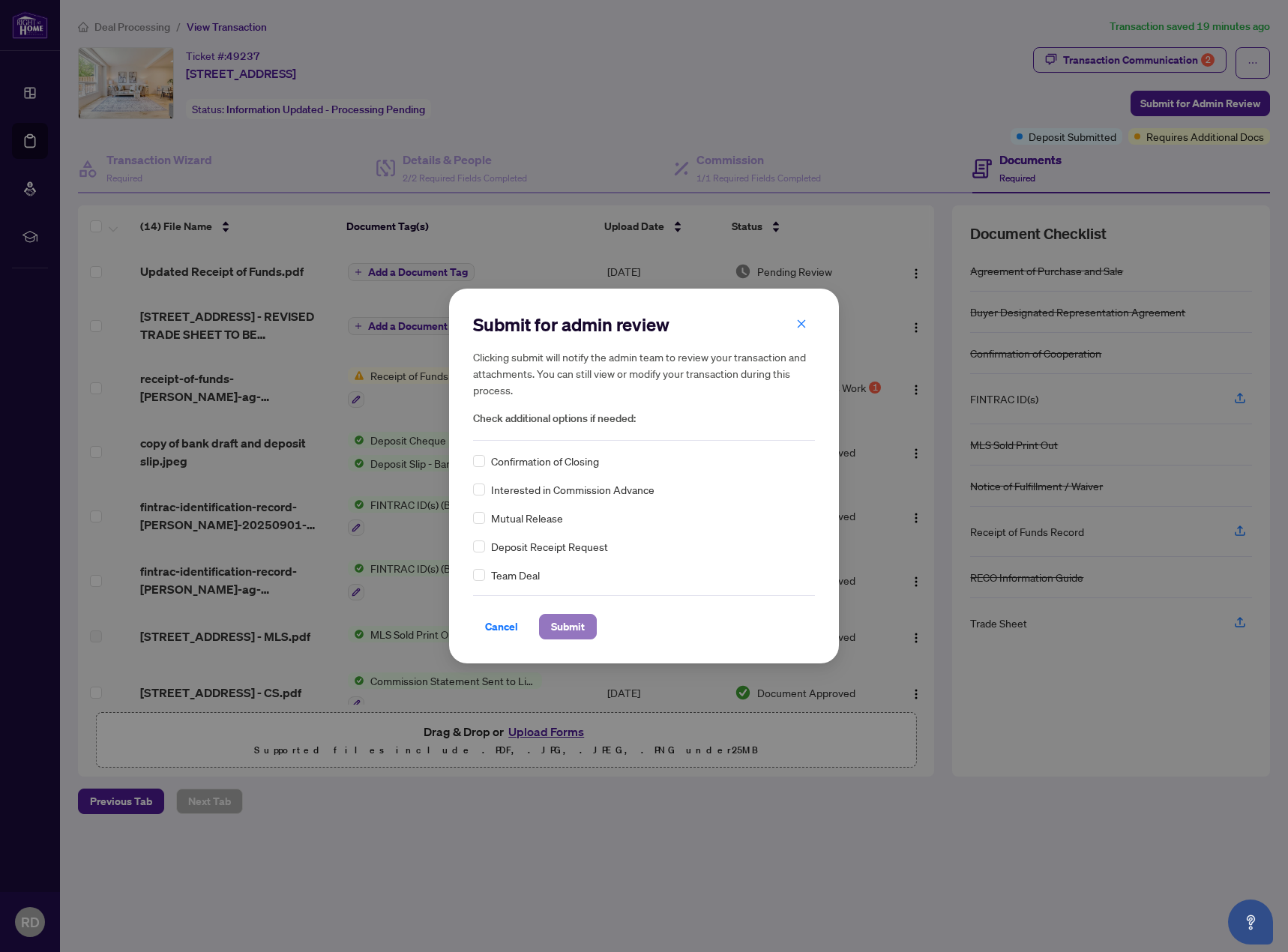
click at [581, 626] on span "Submit" at bounding box center [568, 626] width 34 height 24
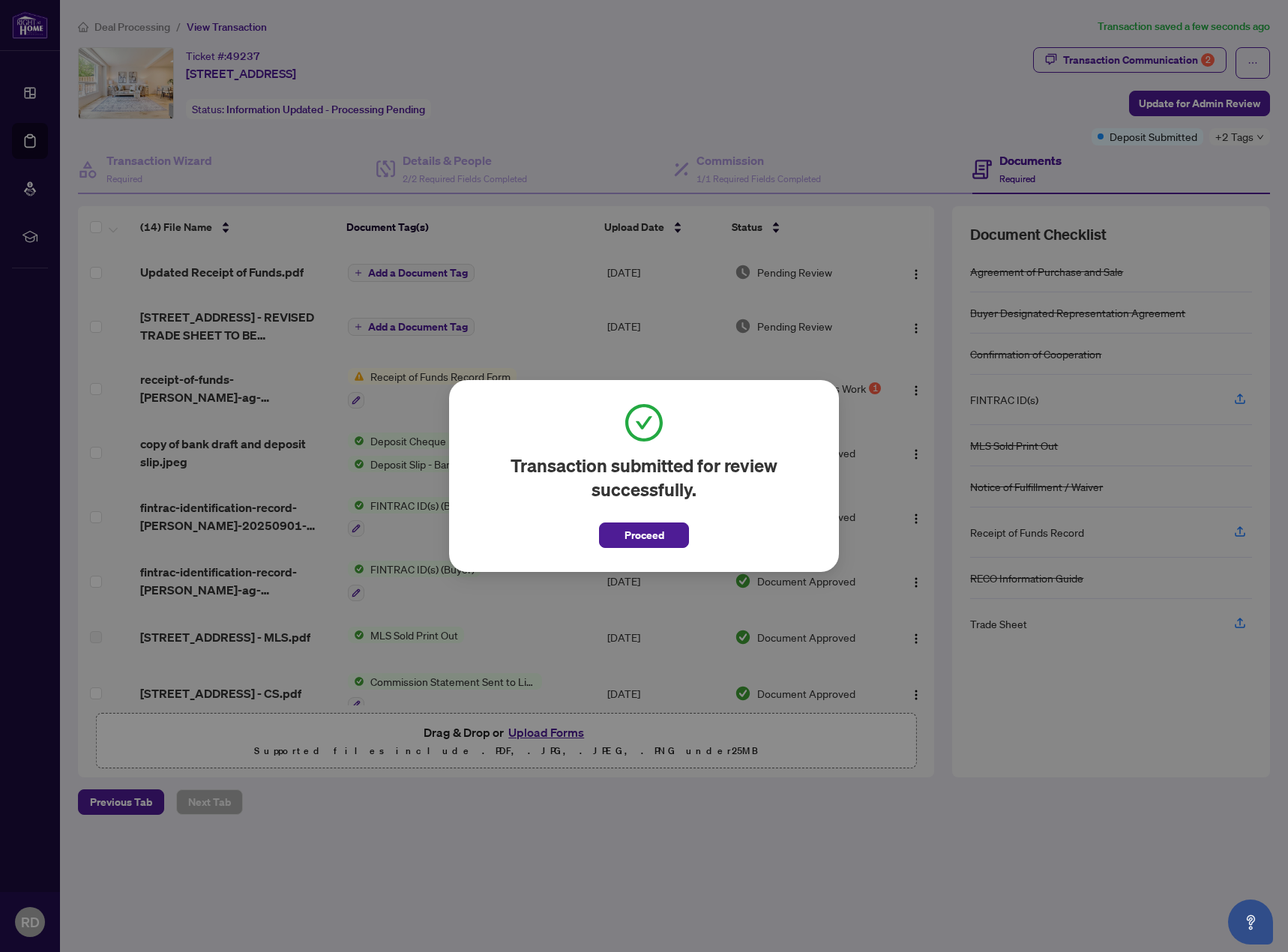
click at [631, 541] on span "Proceed" at bounding box center [644, 535] width 40 height 24
